Goal: Information Seeking & Learning: Learn about a topic

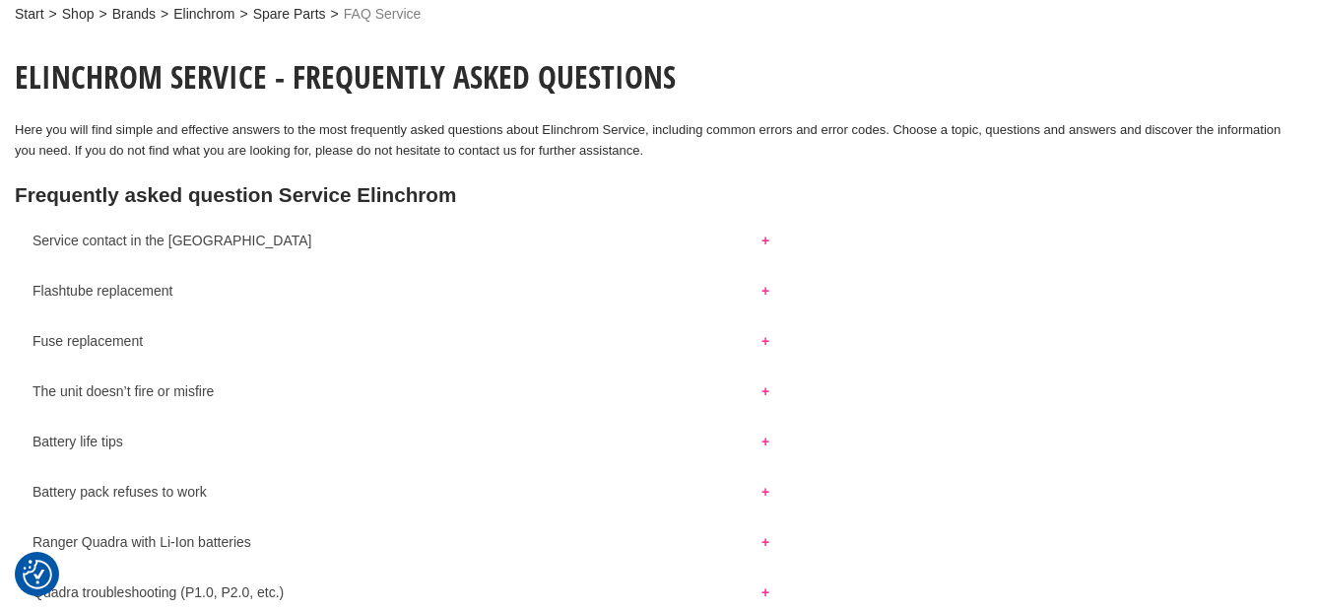
scroll to position [197, 0]
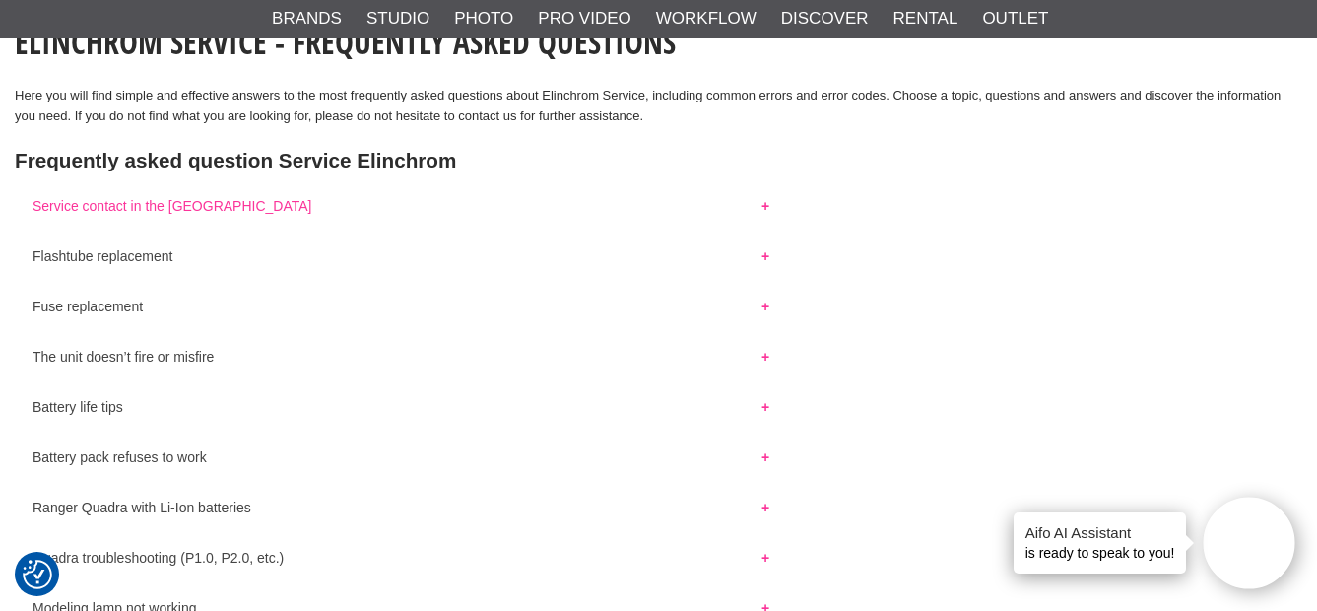
click at [212, 205] on button "Service contact in the Scandianvia" at bounding box center [401, 201] width 772 height 26
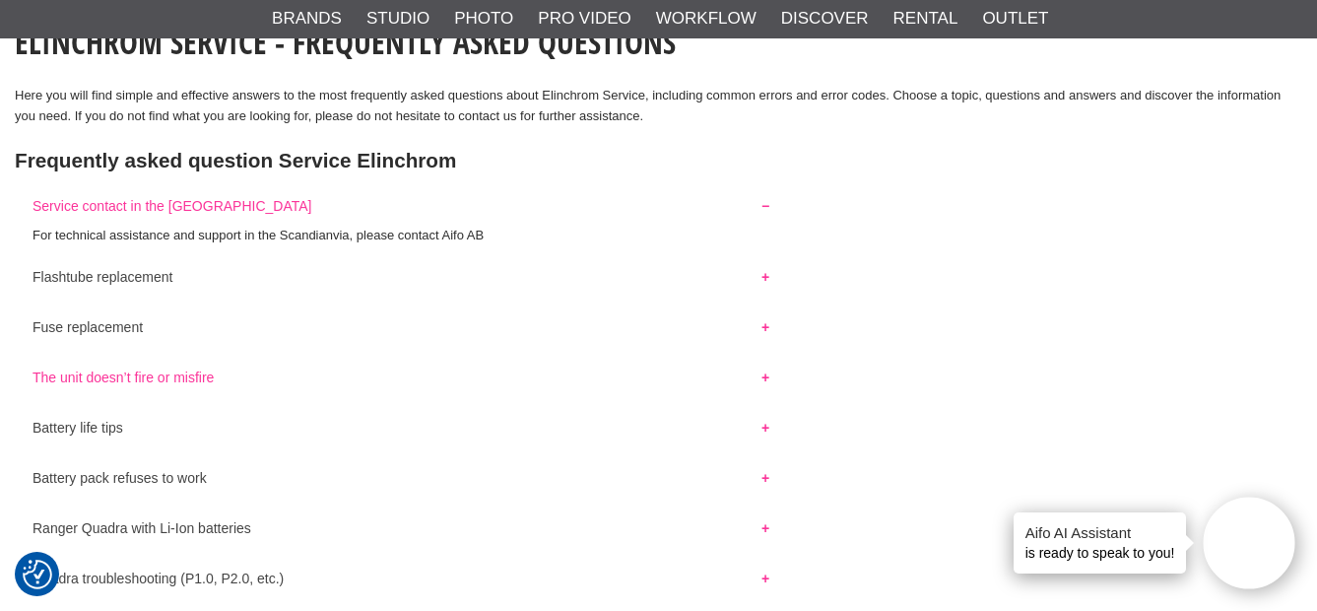
click at [162, 374] on button "The unit doesn’t fire or misfire" at bounding box center [401, 372] width 772 height 26
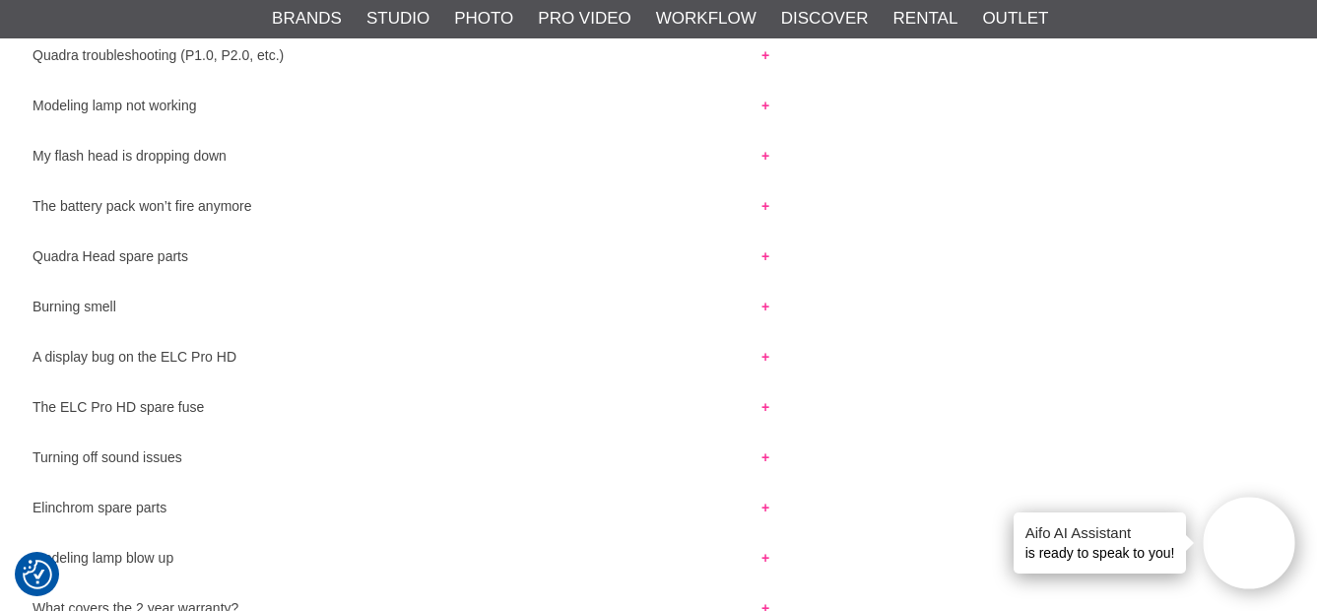
scroll to position [985, 0]
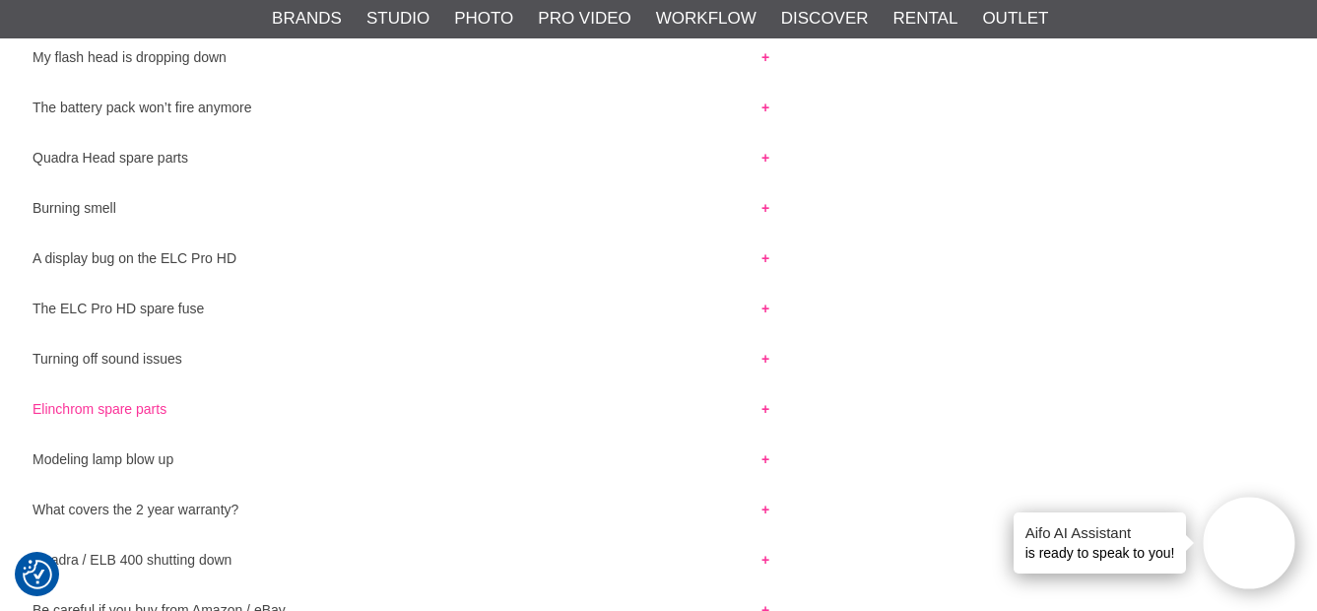
click at [134, 406] on button "Elinchrom spare parts" at bounding box center [401, 404] width 772 height 26
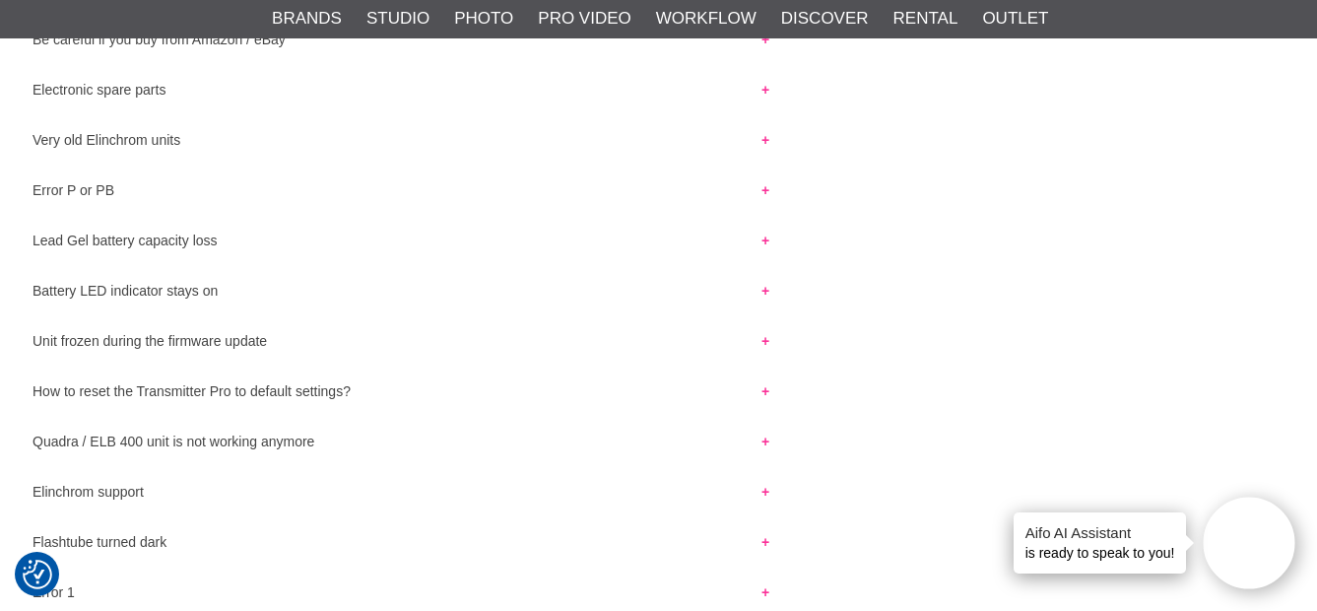
scroll to position [1674, 0]
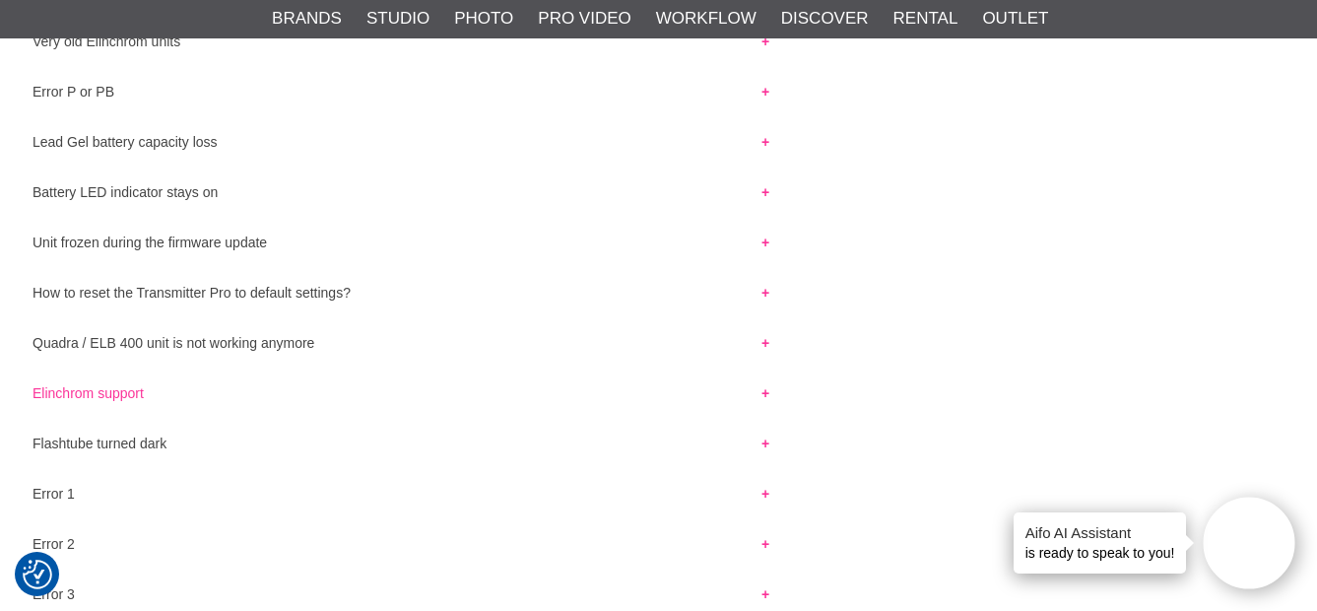
click at [125, 387] on button "Elinchrom support" at bounding box center [401, 388] width 772 height 26
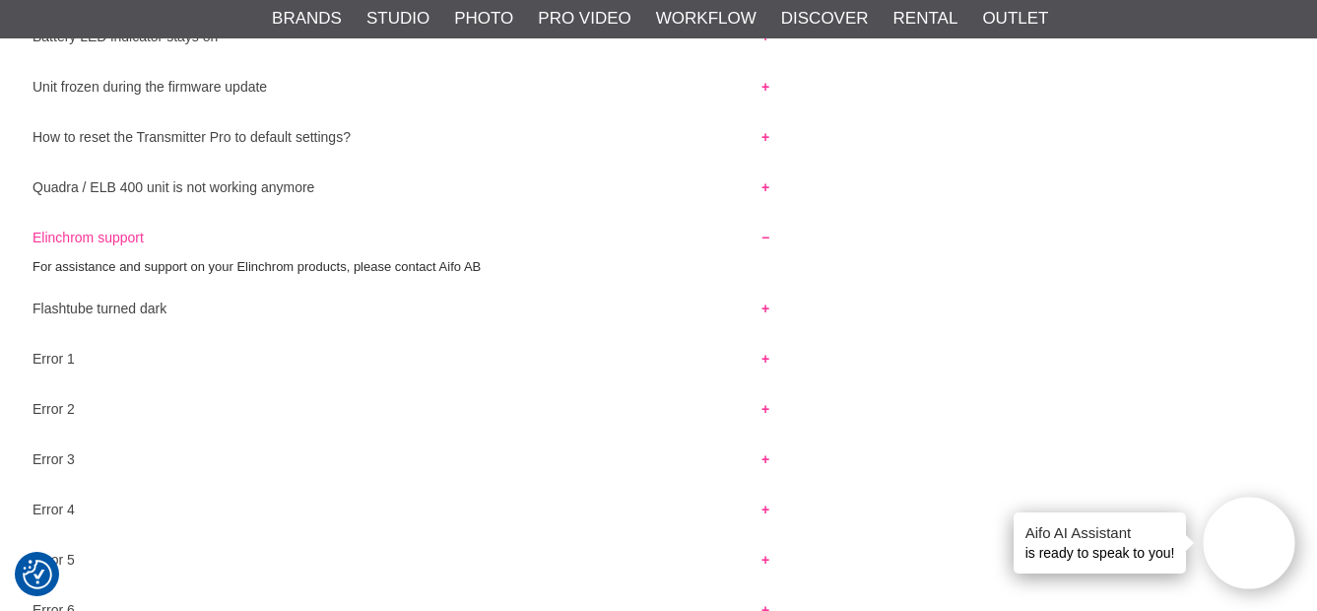
scroll to position [1871, 0]
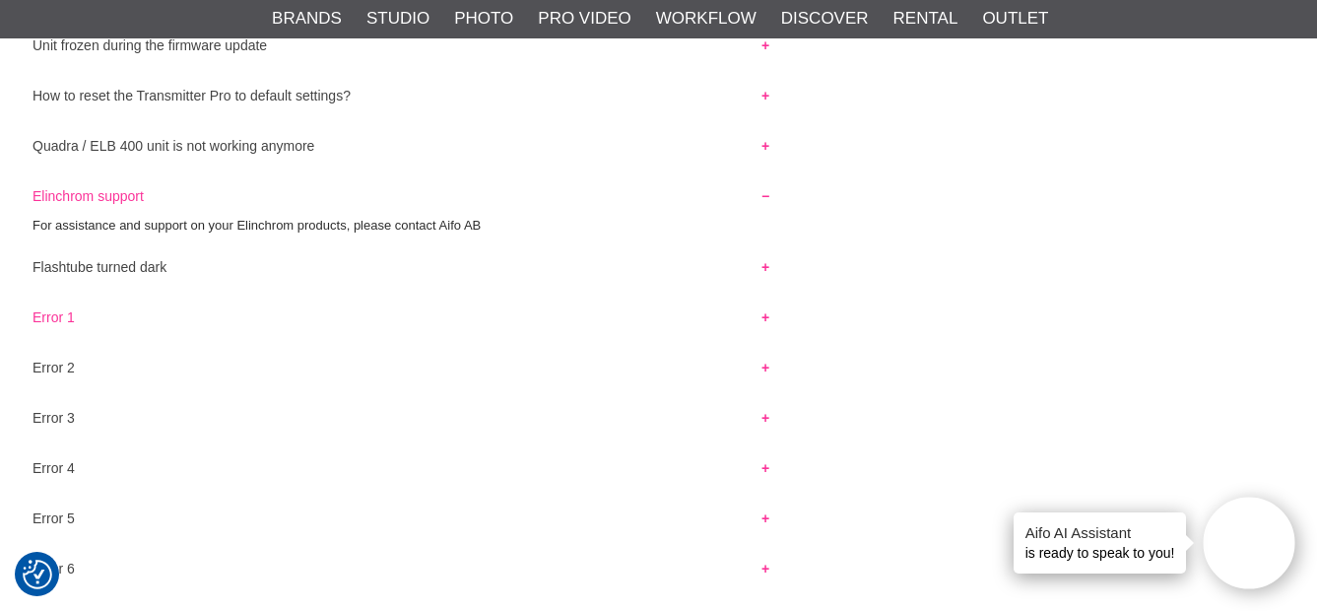
click at [767, 312] on button "Error 1" at bounding box center [401, 312] width 772 height 26
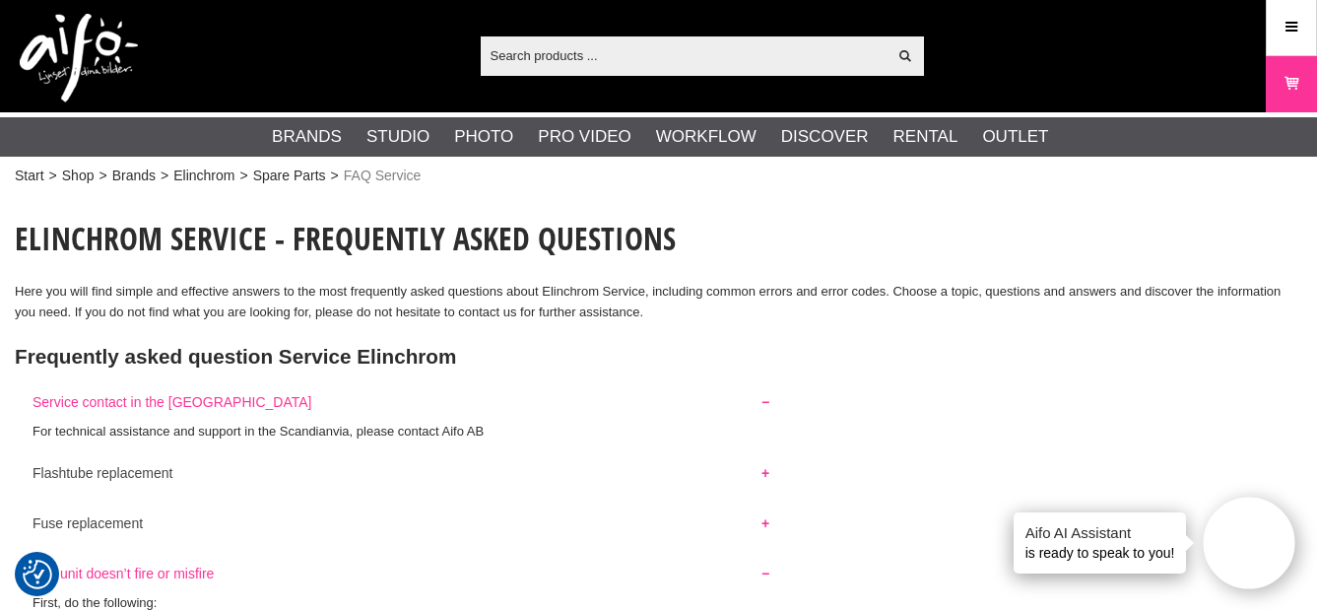
scroll to position [0, 0]
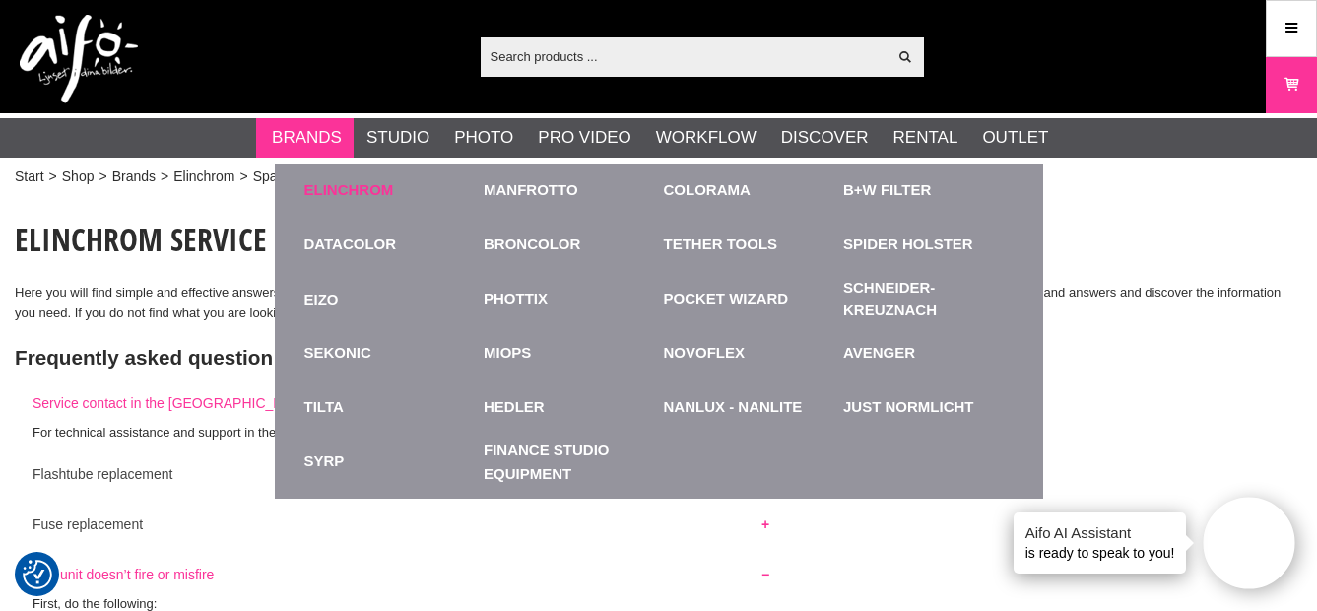
click at [344, 180] on link "Elinchrom" at bounding box center [349, 190] width 90 height 23
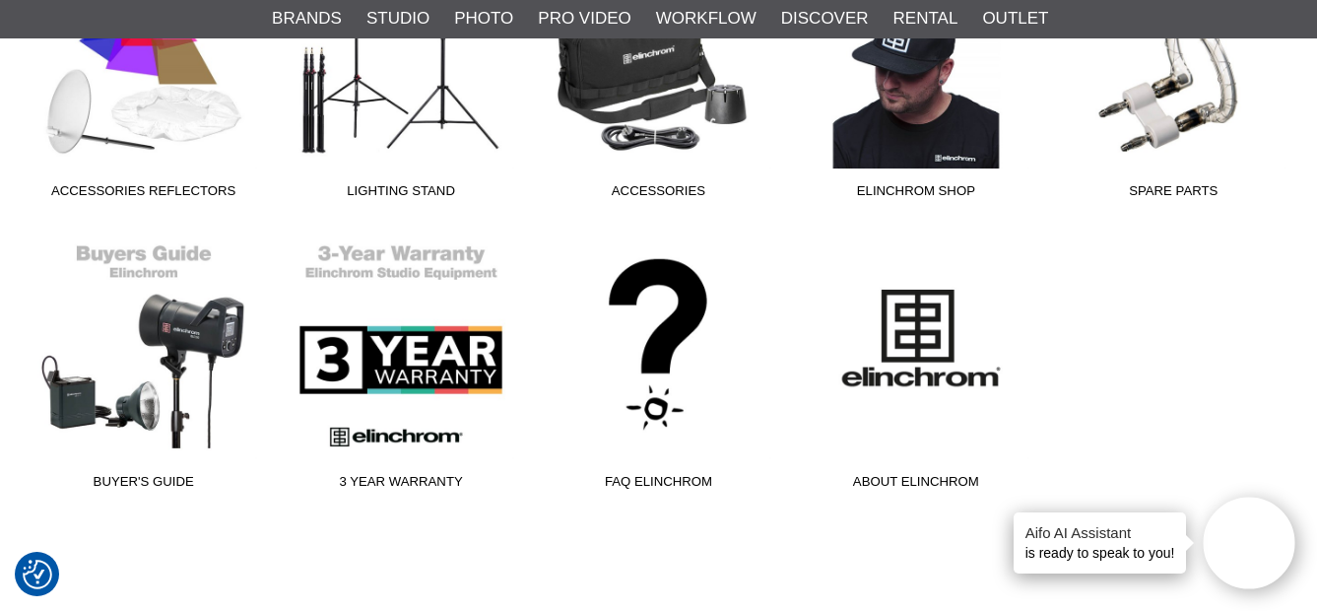
scroll to position [1280, 0]
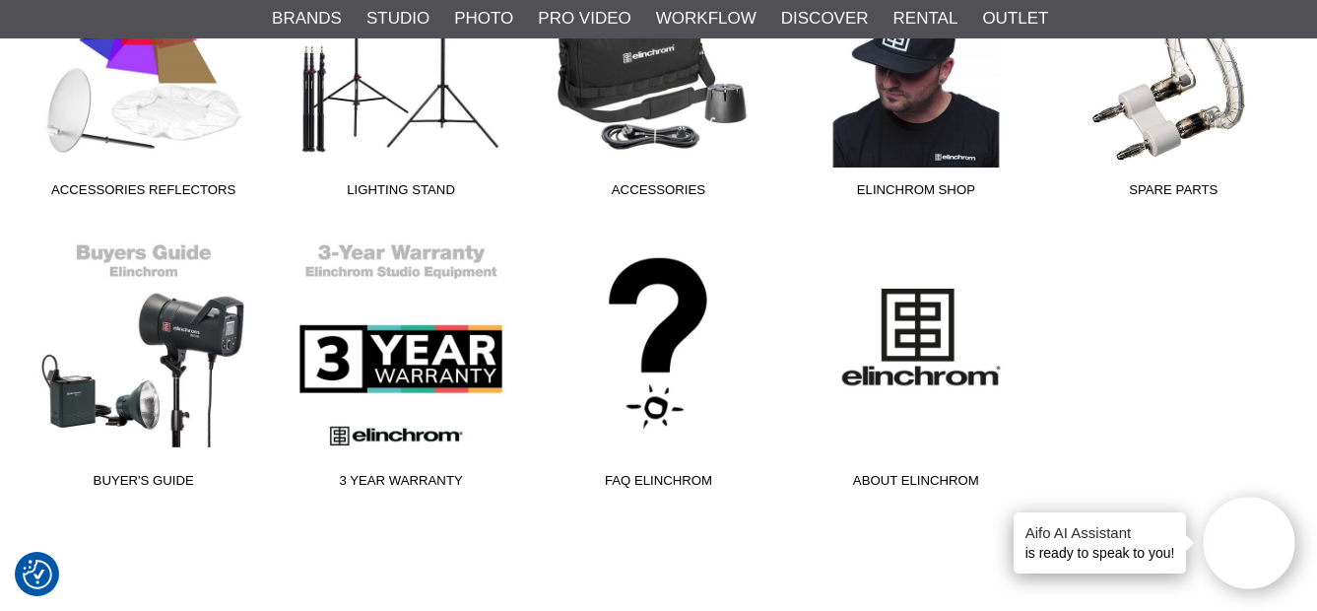
click at [1157, 117] on link "Spare Parts" at bounding box center [1173, 74] width 257 height 266
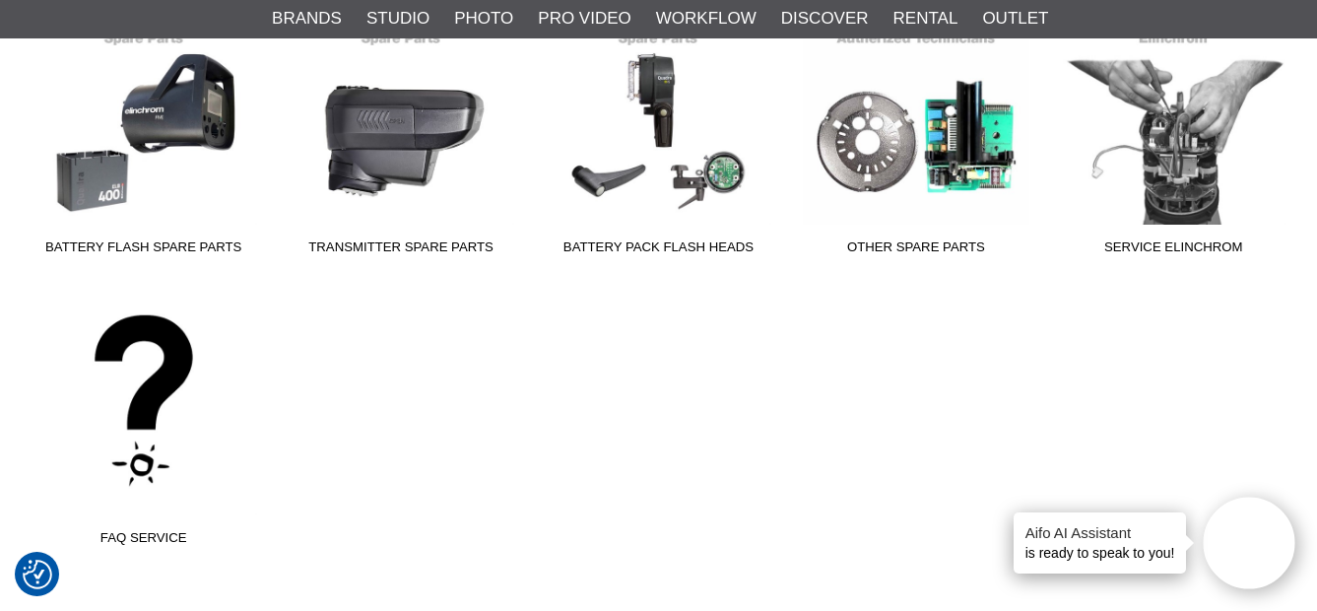
scroll to position [886, 0]
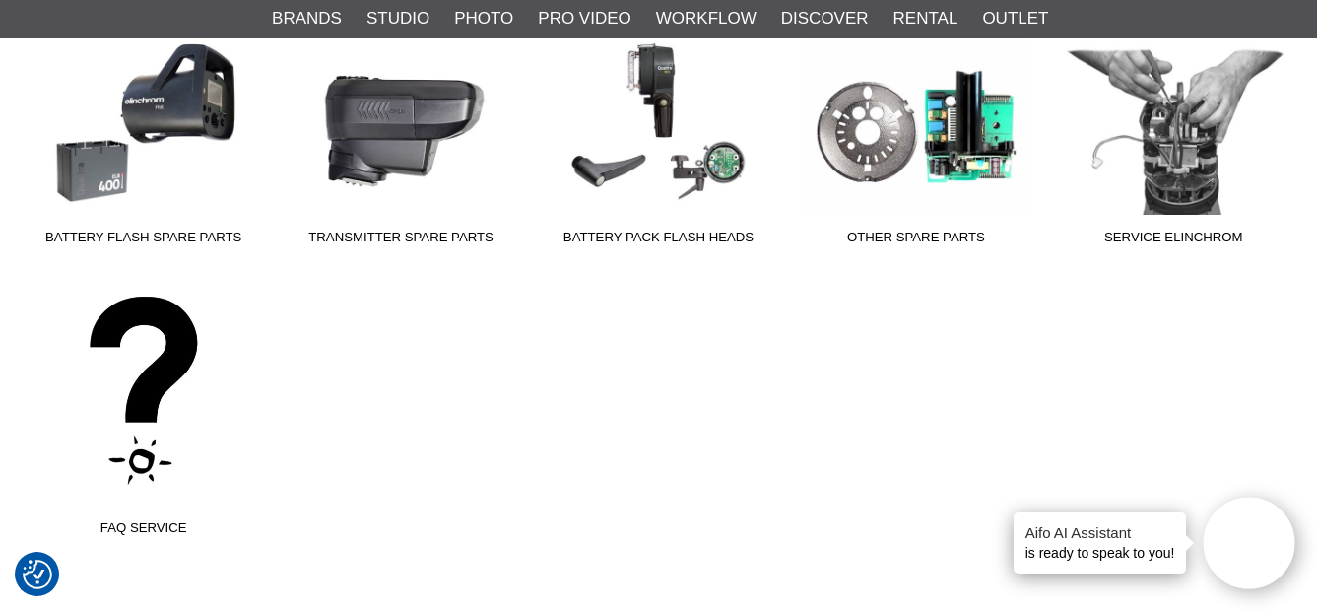
click at [136, 525] on span "FAQ Service" at bounding box center [143, 531] width 257 height 27
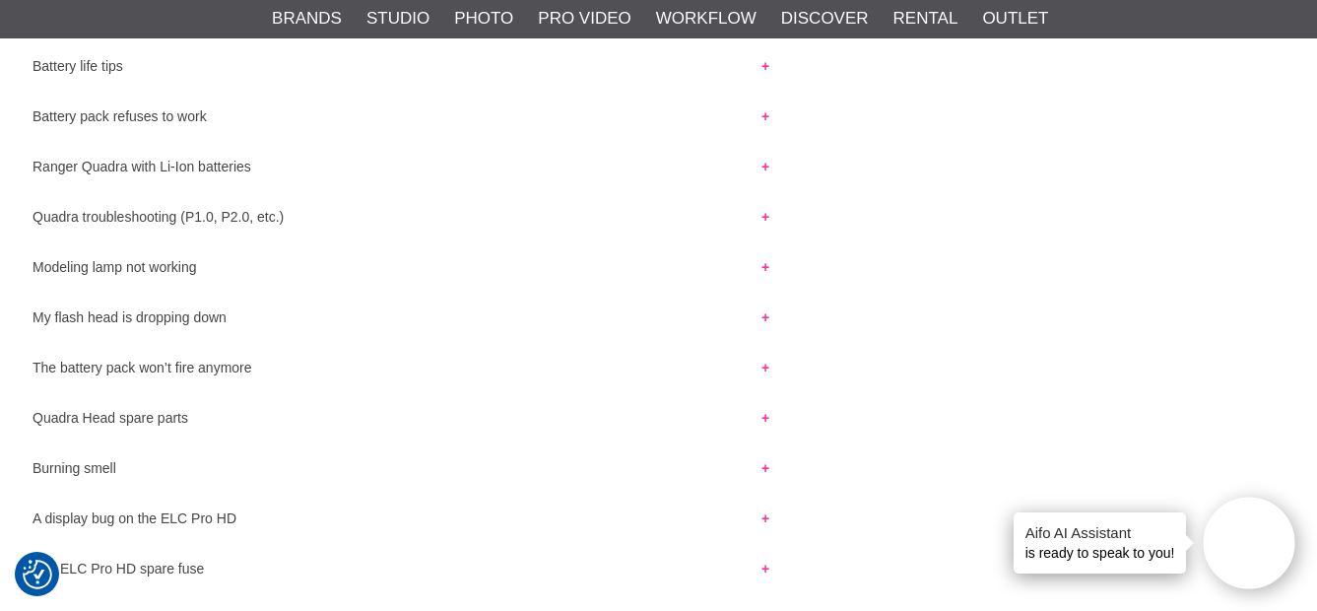
scroll to position [591, 0]
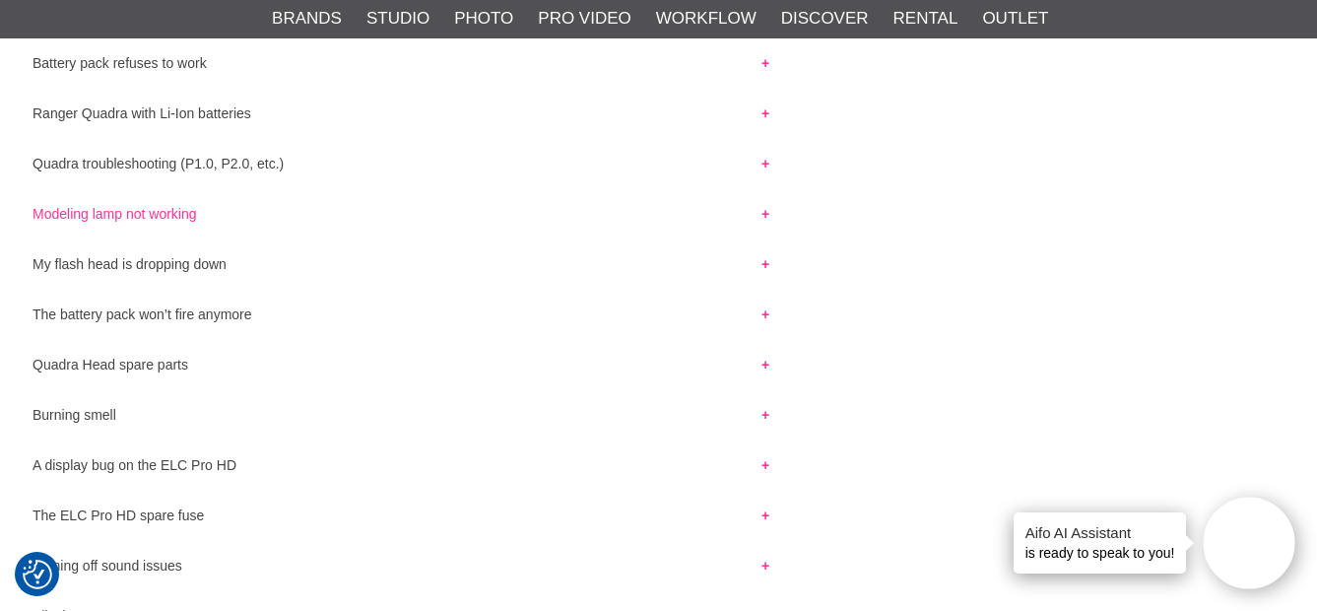
click at [151, 213] on button "Modeling lamp not working" at bounding box center [401, 209] width 772 height 26
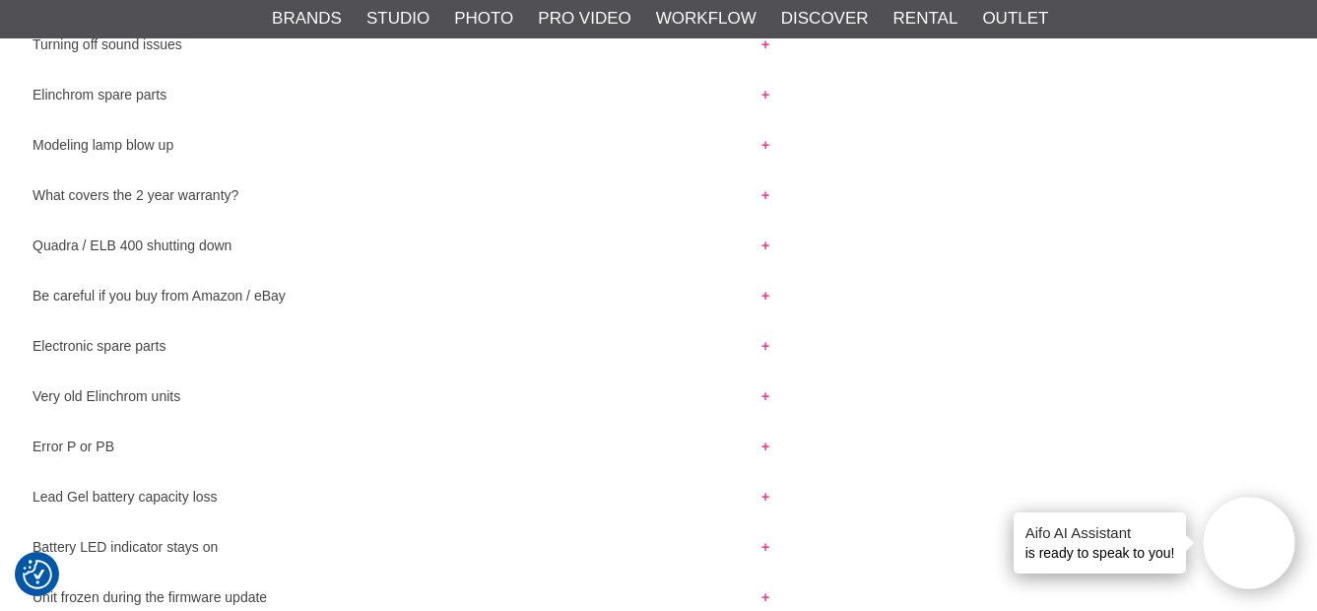
scroll to position [1182, 0]
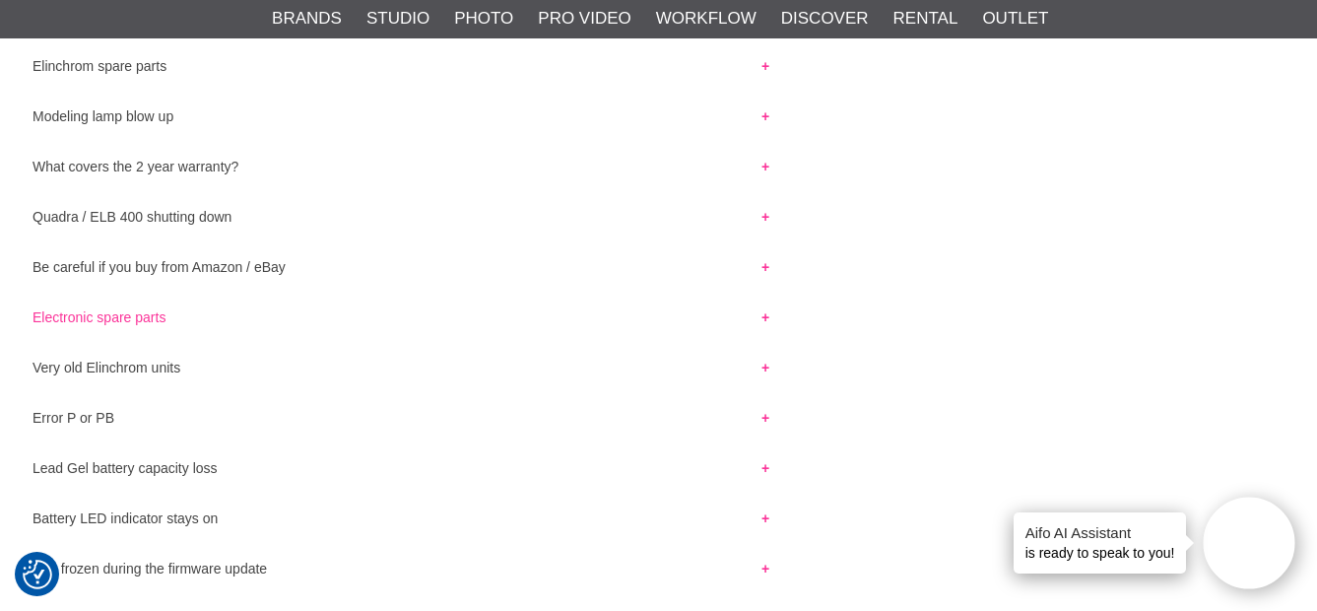
click at [126, 316] on button "Electronic spare parts" at bounding box center [401, 312] width 772 height 26
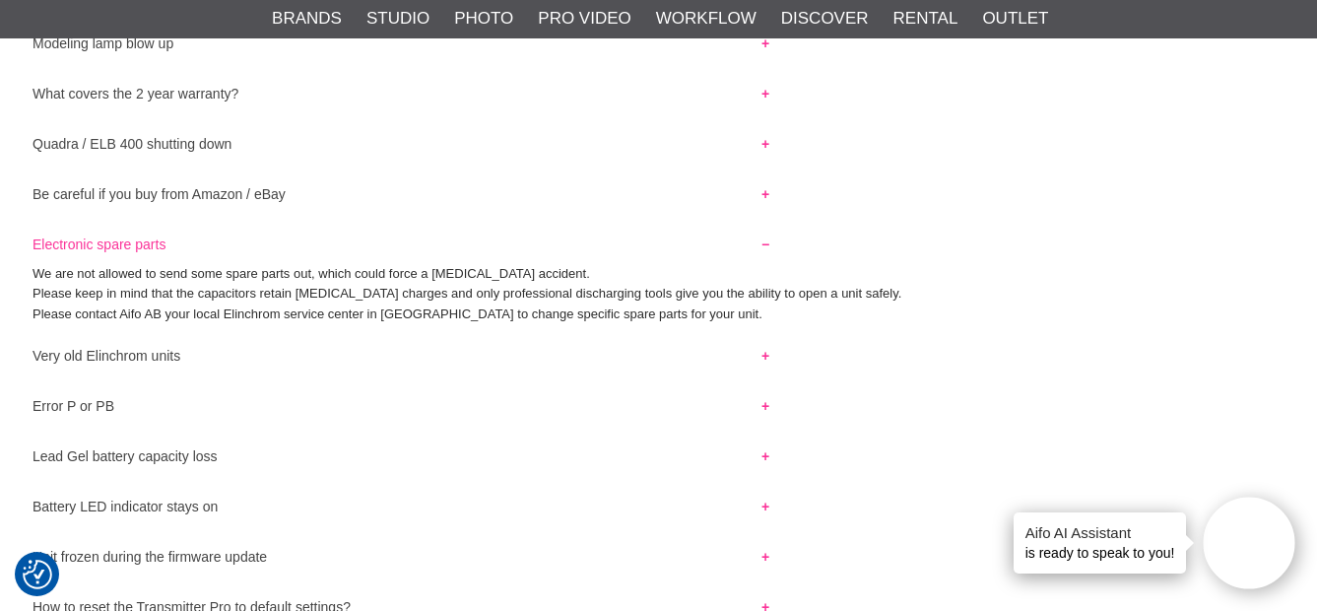
scroll to position [1280, 0]
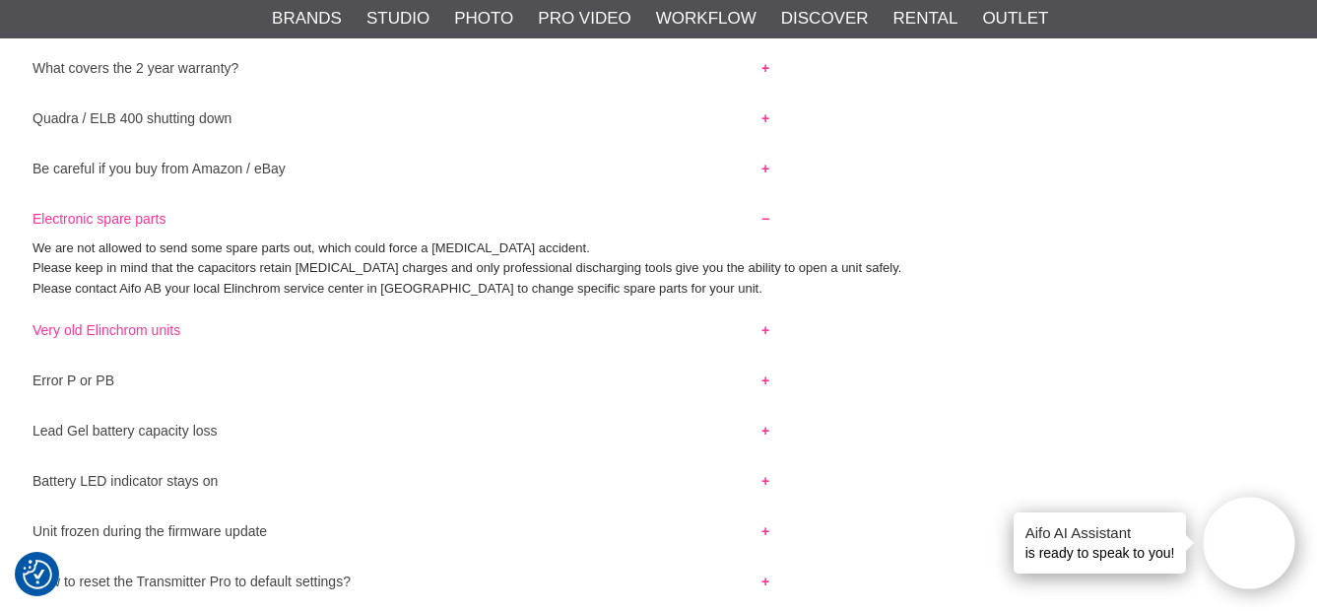
click at [767, 331] on button "Very old Elinchrom units" at bounding box center [401, 325] width 772 height 26
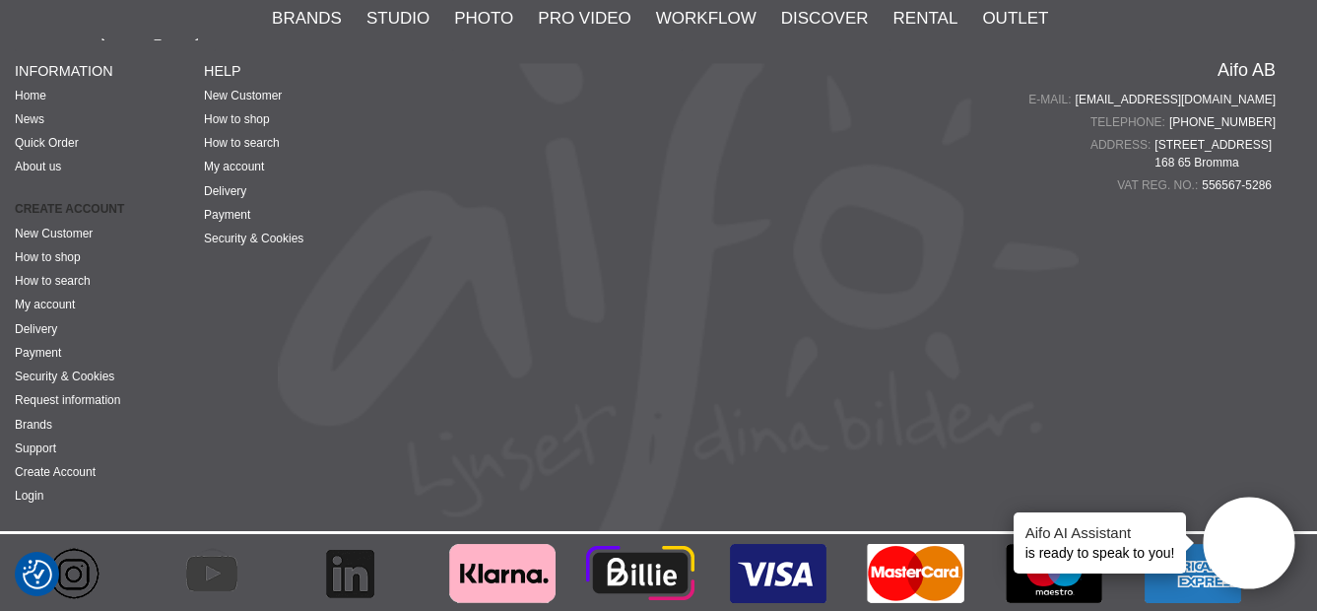
scroll to position [3252, 0]
